Goal: Task Accomplishment & Management: Complete application form

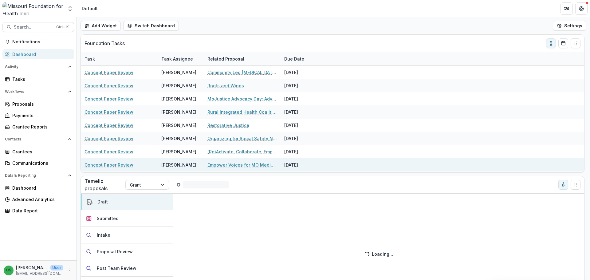
click at [245, 162] on link "Empower Voices for MO Medicaid Access" at bounding box center [242, 165] width 69 height 6
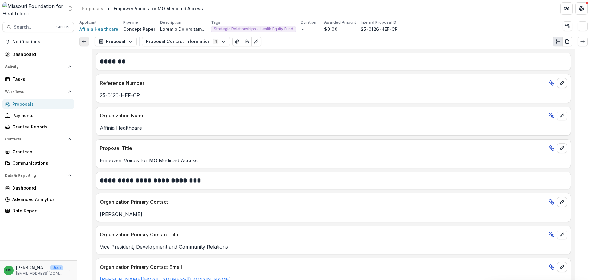
click at [89, 43] on button "Expand left" at bounding box center [84, 42] width 10 height 10
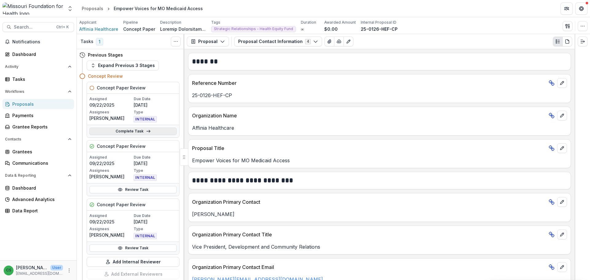
click at [155, 134] on link "Complete Task" at bounding box center [132, 131] width 87 height 7
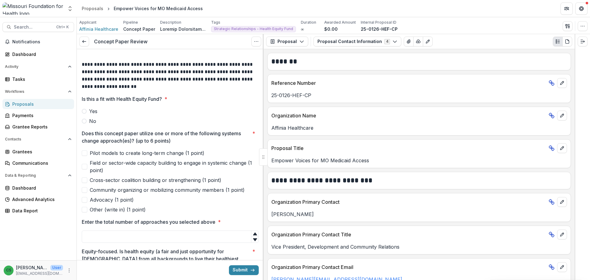
scroll to position [92, 0]
click at [85, 113] on span at bounding box center [84, 110] width 5 height 5
click at [83, 119] on span at bounding box center [84, 120] width 5 height 5
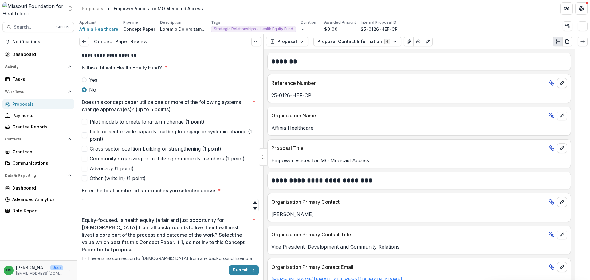
click at [97, 159] on span "Community organizing or mobilizing community members (1 point)" at bounding box center [167, 158] width 155 height 7
click at [119, 204] on input "Enter the total number of approaches you selected above *" at bounding box center [170, 205] width 177 height 12
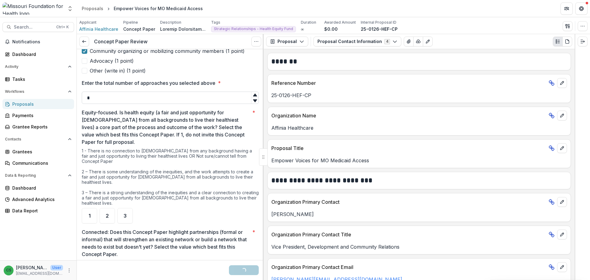
scroll to position [246, 0]
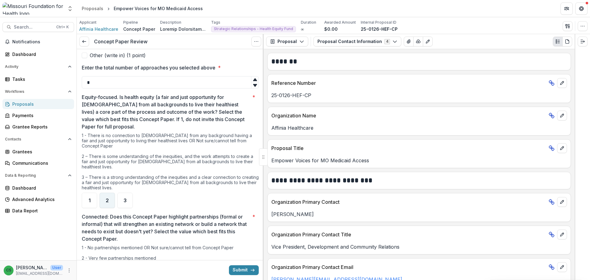
type input "*"
click at [109, 194] on div "2" at bounding box center [107, 200] width 15 height 15
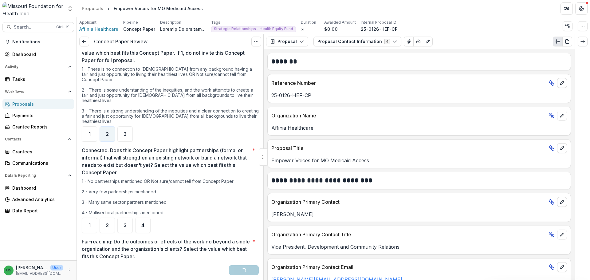
scroll to position [338, 0]
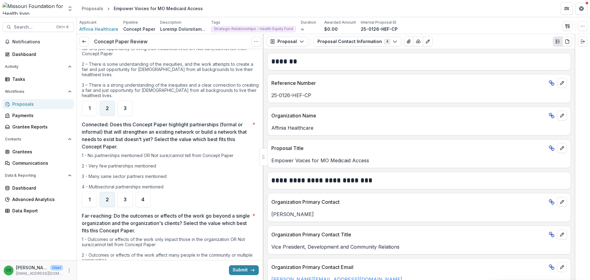
click at [110, 197] on div "2" at bounding box center [107, 199] width 15 height 15
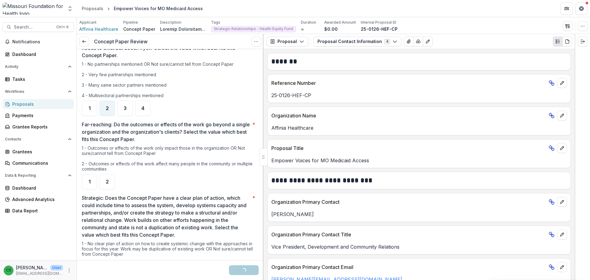
scroll to position [431, 0]
click at [90, 178] on span "1" at bounding box center [90, 180] width 2 height 5
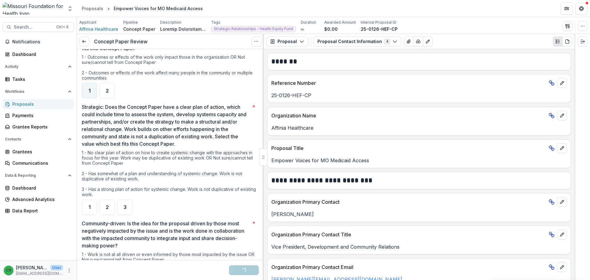
scroll to position [523, 0]
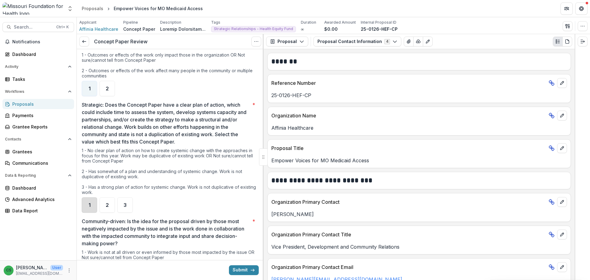
click at [92, 203] on div "1" at bounding box center [89, 204] width 15 height 15
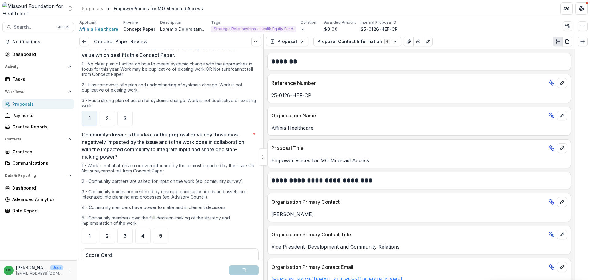
scroll to position [615, 0]
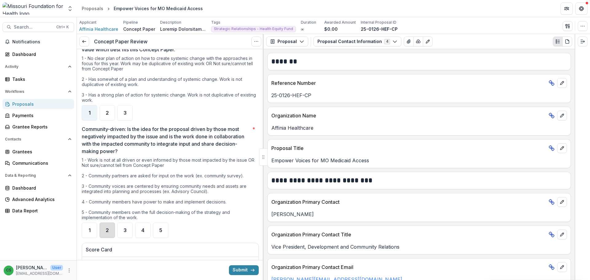
click at [105, 228] on div "2" at bounding box center [107, 230] width 15 height 15
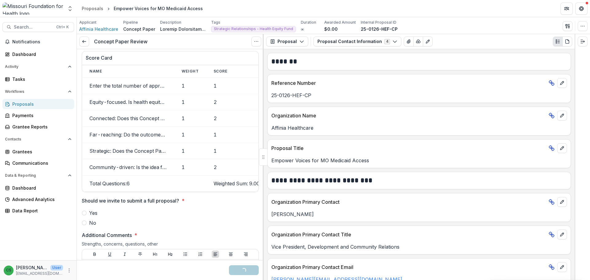
scroll to position [830, 0]
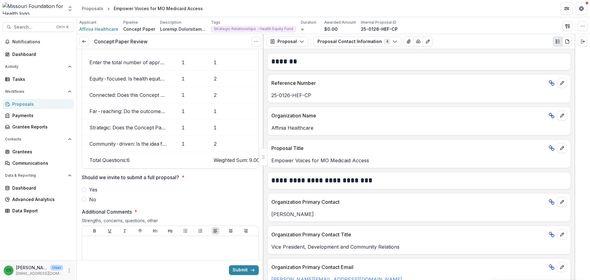
click at [86, 200] on span at bounding box center [84, 199] width 5 height 5
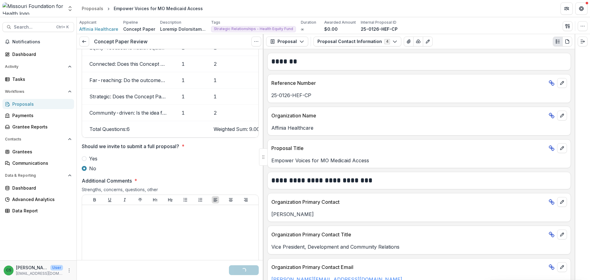
scroll to position [953, 0]
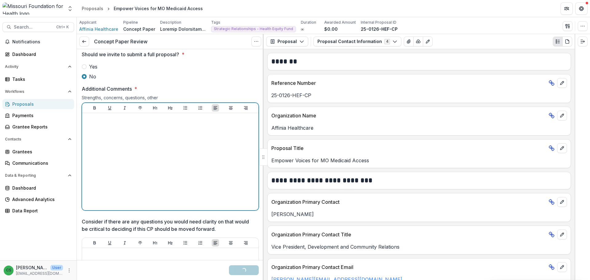
click at [153, 167] on div at bounding box center [171, 162] width 172 height 92
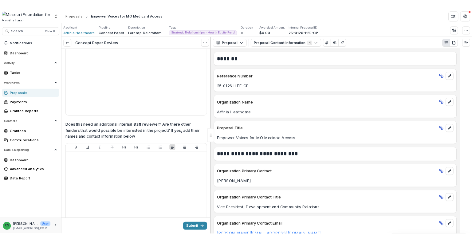
scroll to position [1169, 0]
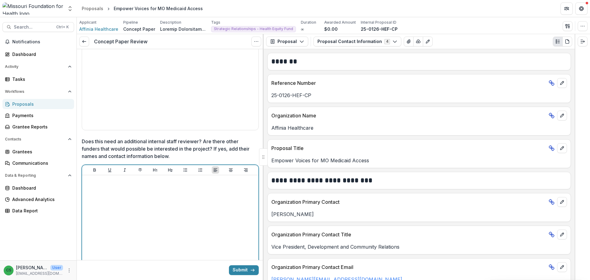
click at [175, 216] on div at bounding box center [171, 224] width 172 height 92
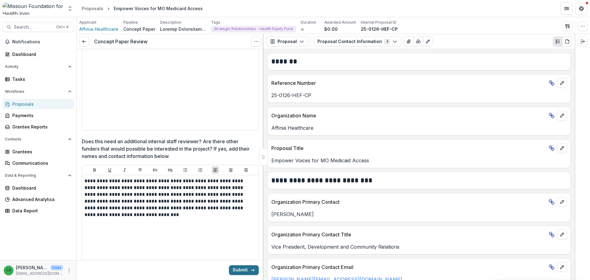
click at [245, 272] on button "Submit" at bounding box center [244, 270] width 30 height 10
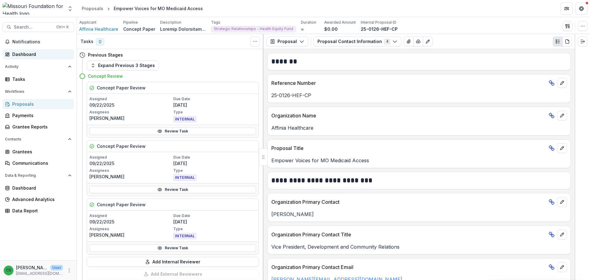
click at [27, 54] on div "Dashboard" at bounding box center [40, 54] width 57 height 6
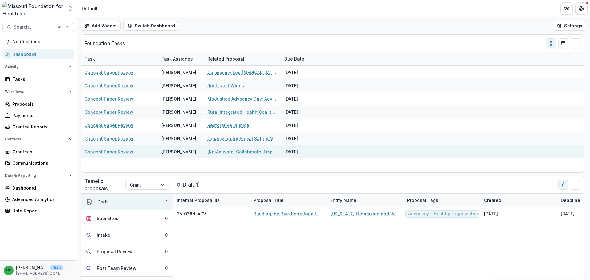
click at [241, 151] on link "(Re)Activate, Collaborate, Empower: [US_STATE]’s Blueprint for Preventing [MEDI…" at bounding box center [242, 152] width 69 height 6
